Goal: Task Accomplishment & Management: Use online tool/utility

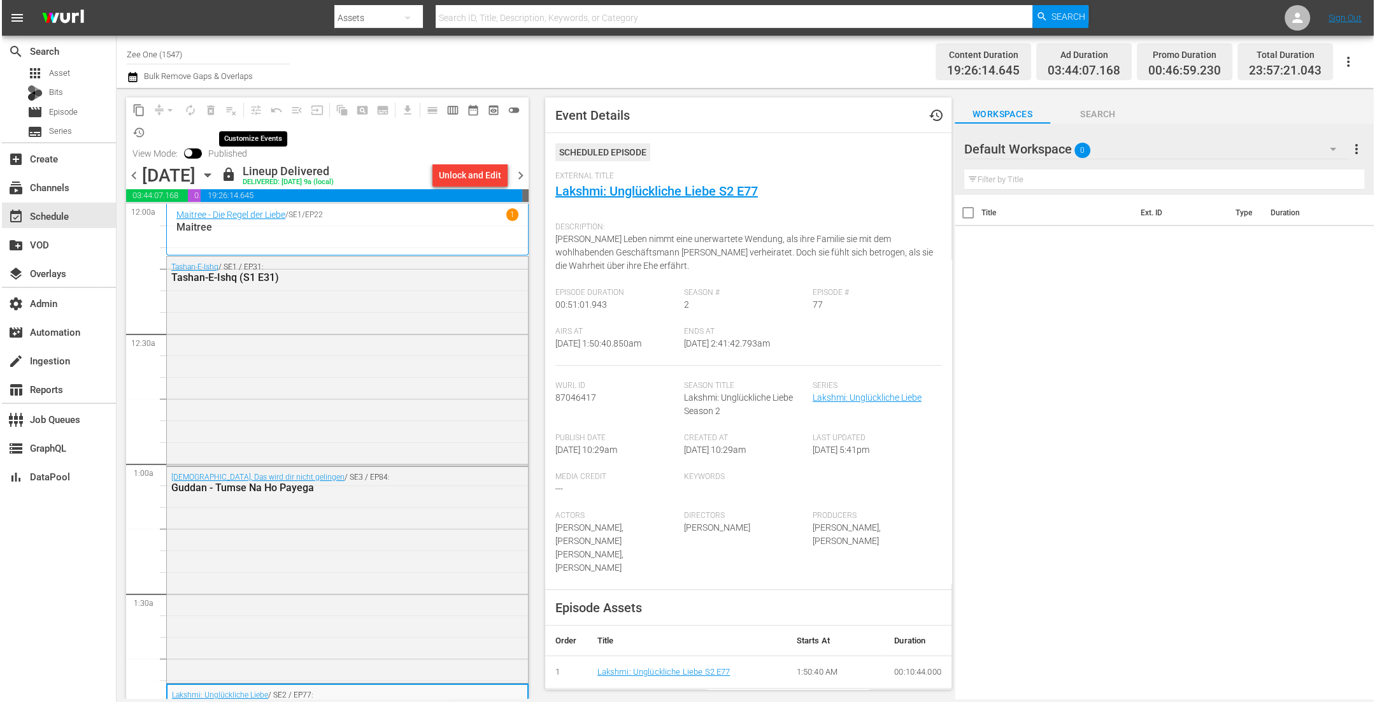
scroll to position [143, 0]
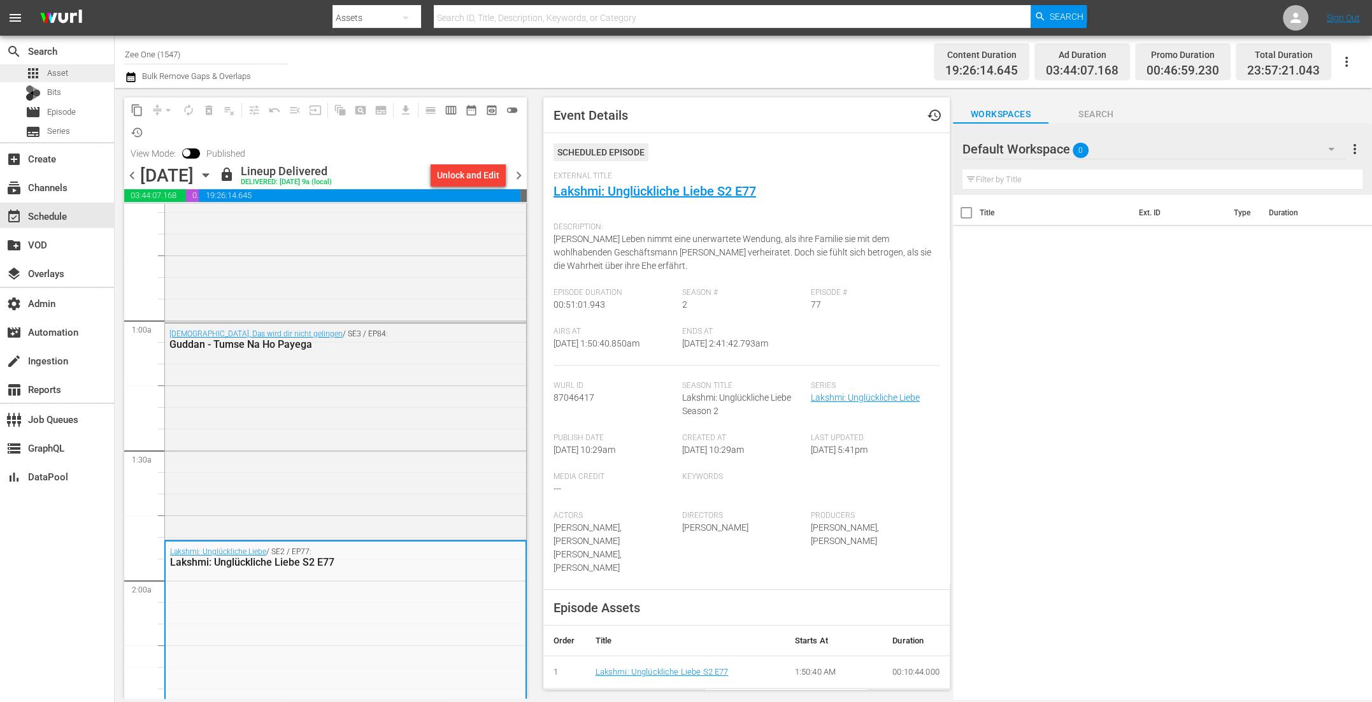
click at [68, 75] on div "apps Asset" at bounding box center [57, 73] width 114 height 18
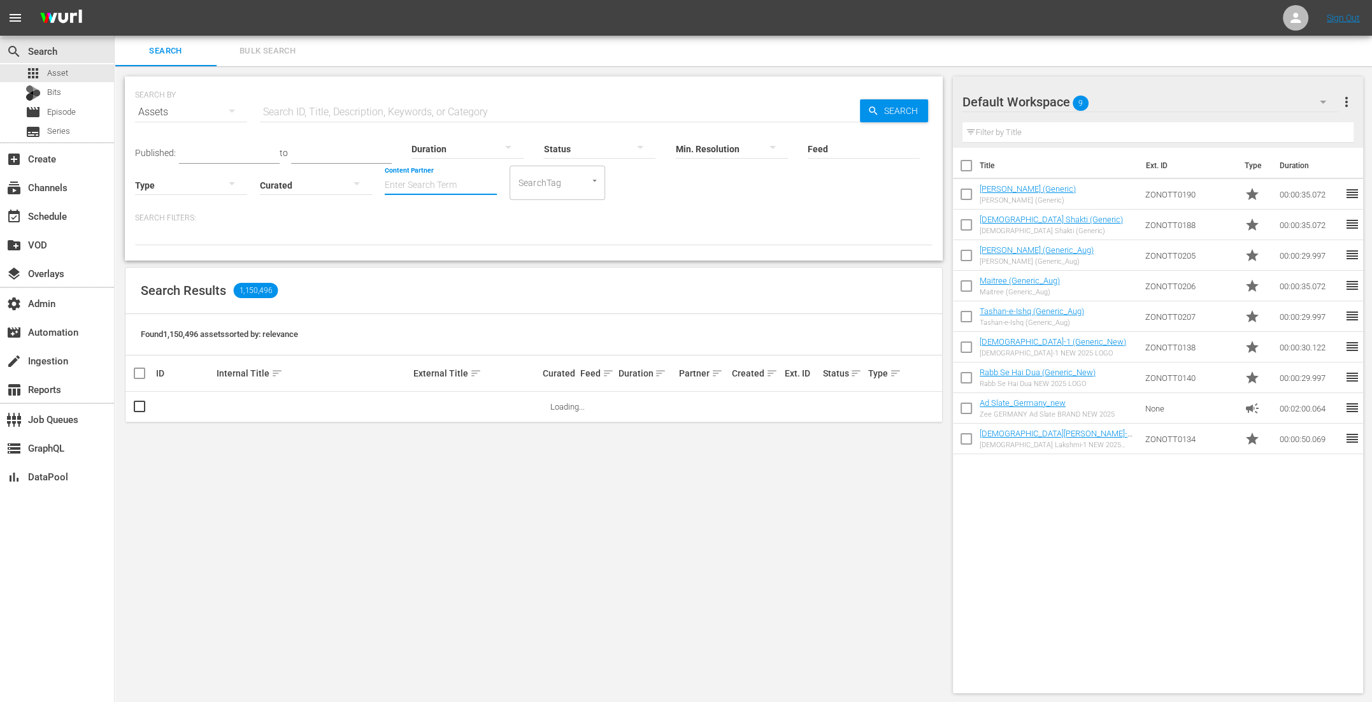
click at [405, 171] on input "Content Partner" at bounding box center [441, 186] width 112 height 46
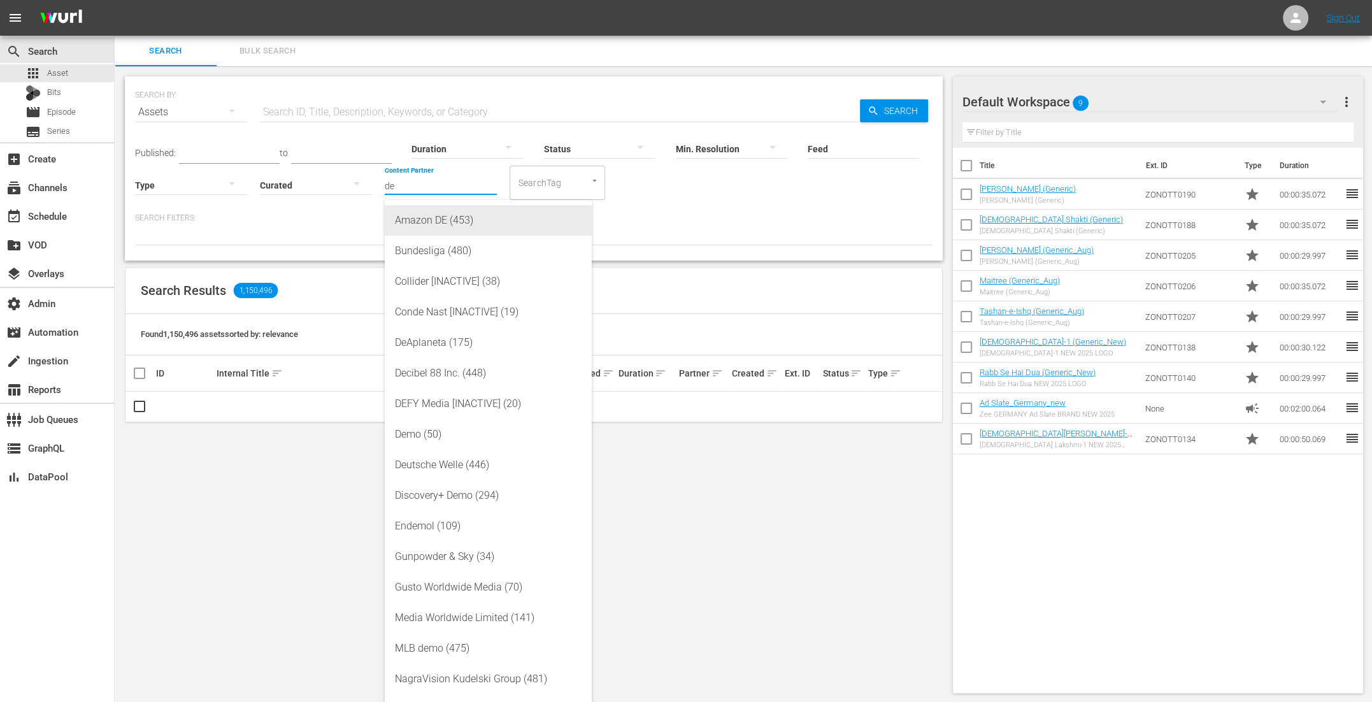
click at [408, 219] on div "Amazon DE (453)" at bounding box center [488, 220] width 187 height 31
type input "Amazon DE (453)"
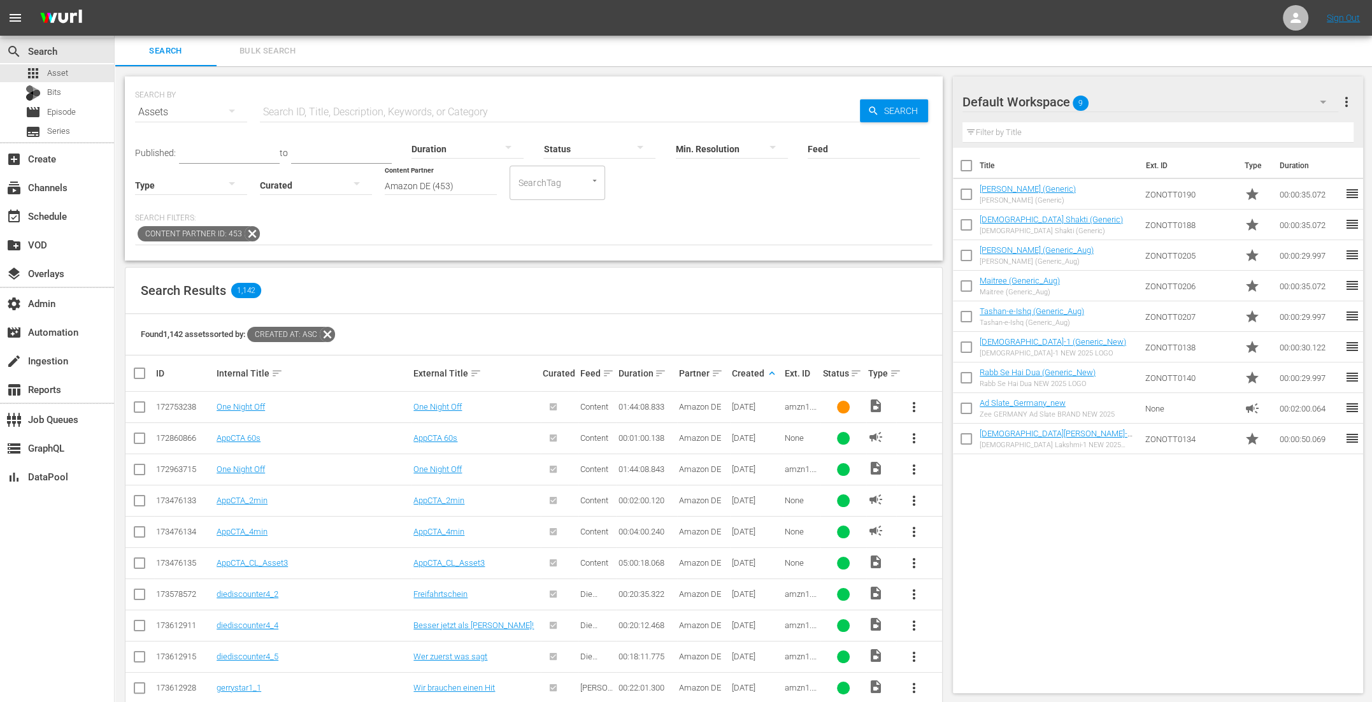
click at [334, 340] on icon at bounding box center [327, 334] width 17 height 17
click at [246, 231] on icon at bounding box center [252, 233] width 15 height 15
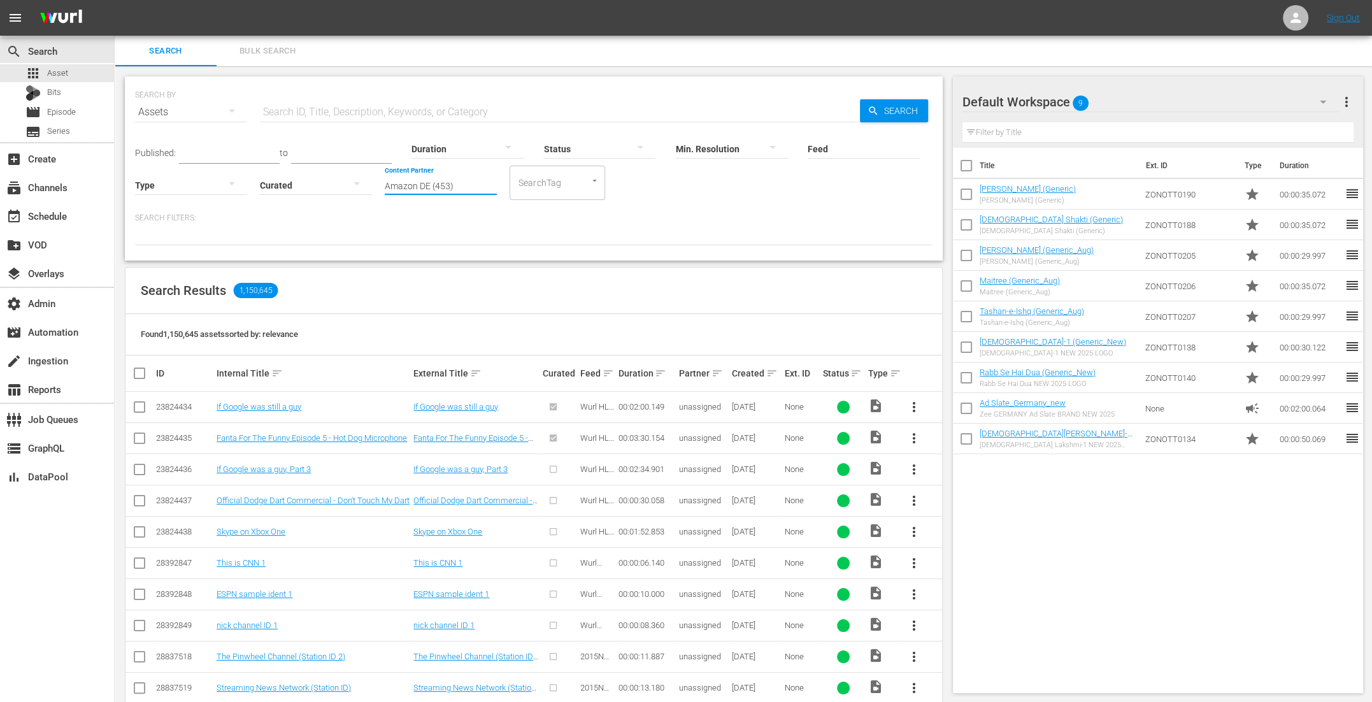
drag, startPoint x: 459, startPoint y: 185, endPoint x: 183, endPoint y: 142, distance: 279.2
click at [183, 143] on div "Published: to Duration Status Min. Resolution Feed Feed Title Type Curated Cont…" at bounding box center [534, 163] width 798 height 73
click at [70, 223] on div "event_available Schedule" at bounding box center [57, 215] width 114 height 25
